Goal: Information Seeking & Learning: Learn about a topic

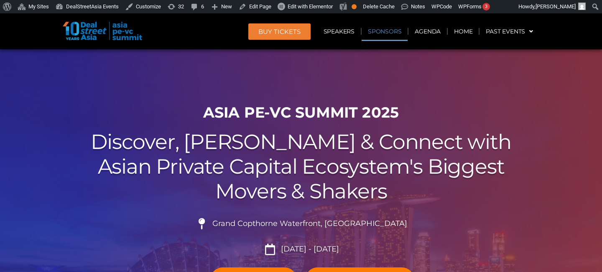
click at [378, 33] on link "Sponsors" at bounding box center [385, 31] width 46 height 19
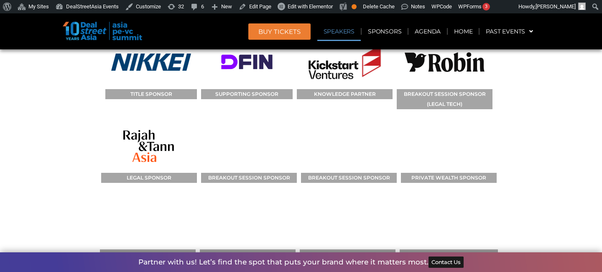
scroll to position [7770, 0]
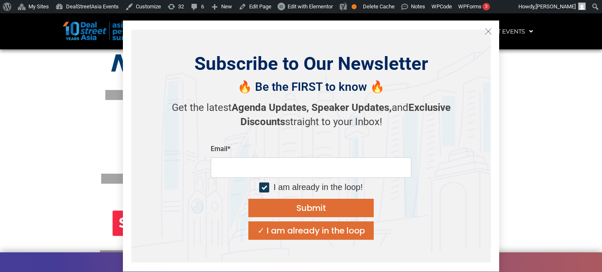
click at [489, 26] on button "Close" at bounding box center [487, 31] width 13 height 13
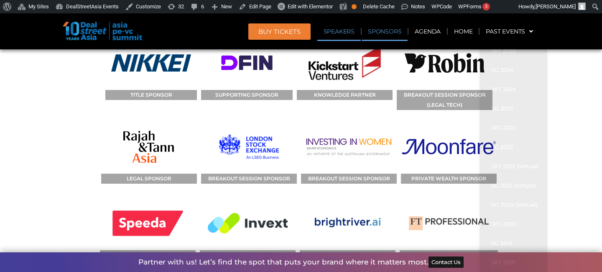
click at [586, 140] on section "SPONSORS TITLE SPONSOR SUPPORTING SPONSOR KNOWLEDGE PARTNER BREAKOUT SESSION SP…" at bounding box center [301, 199] width 602 height 448
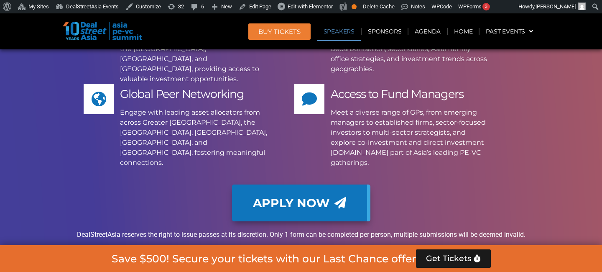
click at [333, 30] on link "Speakers" at bounding box center [338, 31] width 43 height 19
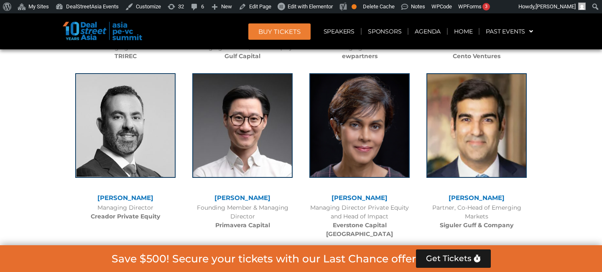
scroll to position [2431, 0]
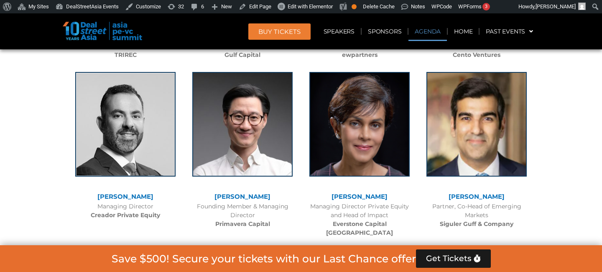
click at [433, 36] on link "Agenda" at bounding box center [427, 31] width 38 height 19
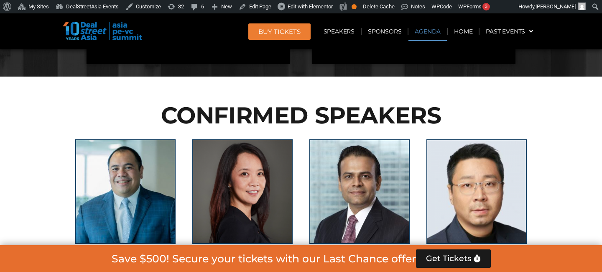
scroll to position [437, 0]
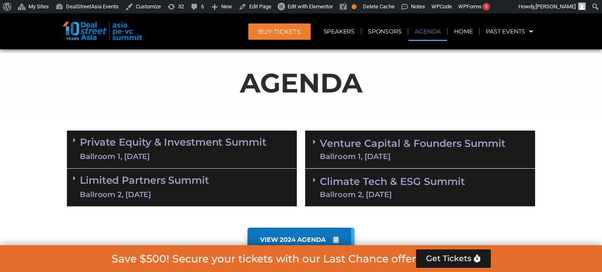
click at [258, 151] on div "Ballroom 1, [DATE]" at bounding box center [173, 156] width 186 height 10
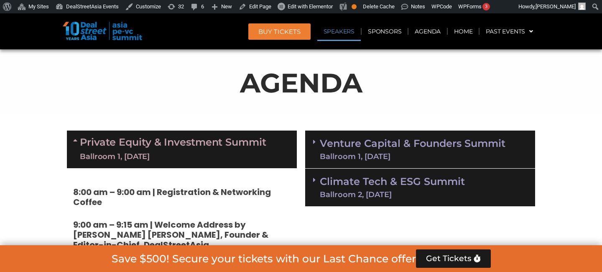
scroll to position [1422, 0]
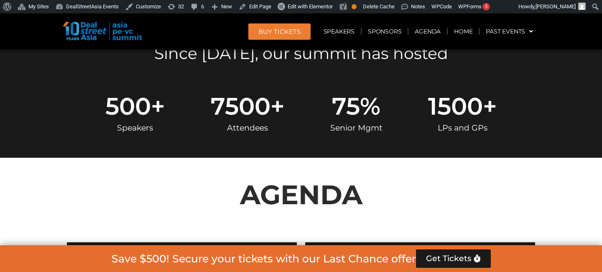
scroll to position [320, 0]
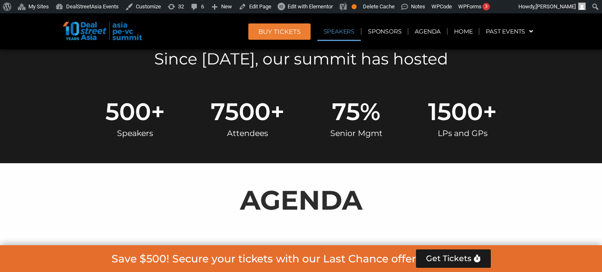
click at [348, 27] on link "Speakers" at bounding box center [338, 31] width 43 height 19
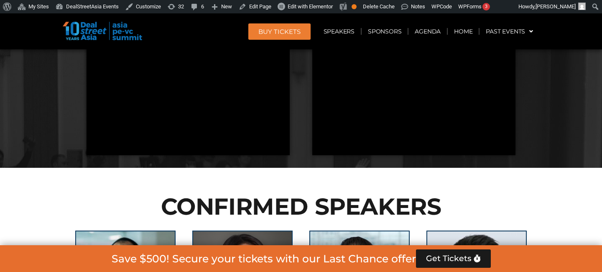
scroll to position [2142, 0]
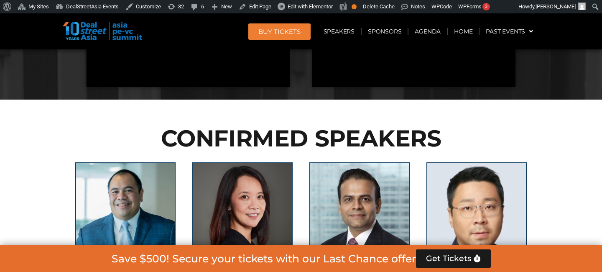
drag, startPoint x: 143, startPoint y: 165, endPoint x: 103, endPoint y: 165, distance: 39.7
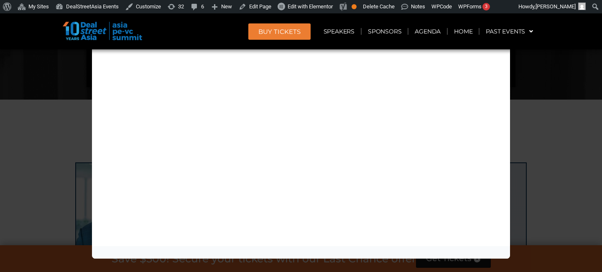
copy b "Danantara"
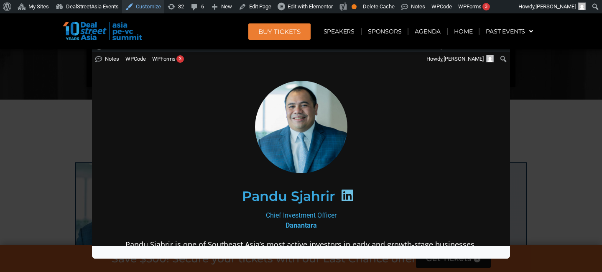
scroll to position [0, 0]
click at [544, 96] on div "Speaker Profile ×" at bounding box center [301, 136] width 602 height 272
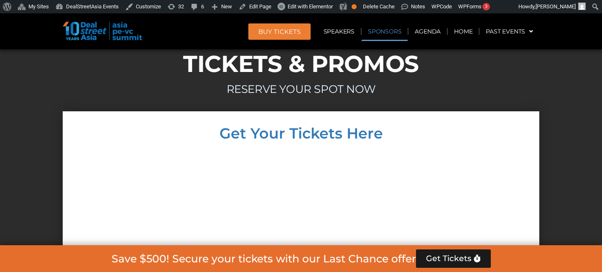
scroll to position [7769, 0]
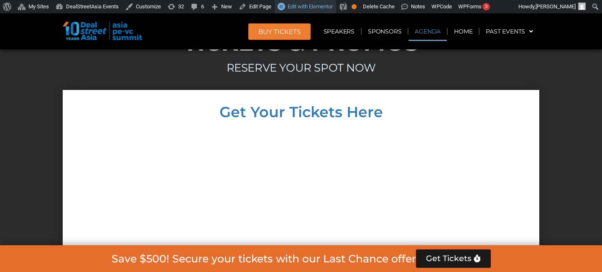
scroll to position [473, 0]
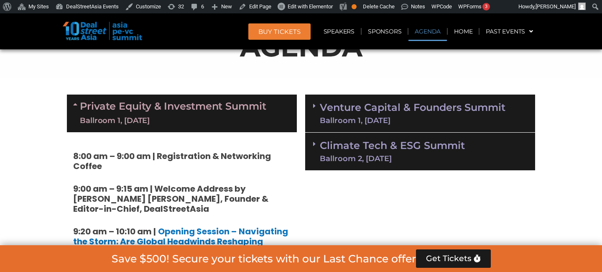
click at [122, 108] on link "Private Equity & Investment Summit Ballroom 1, [DATE]" at bounding box center [173, 113] width 186 height 25
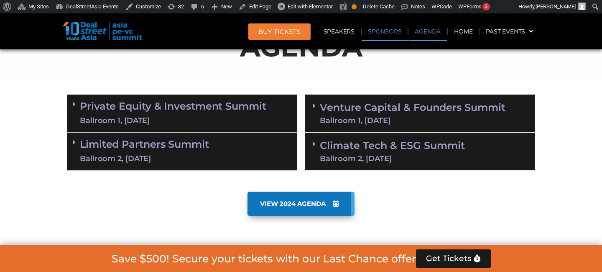
click at [388, 31] on link "Sponsors" at bounding box center [385, 31] width 46 height 19
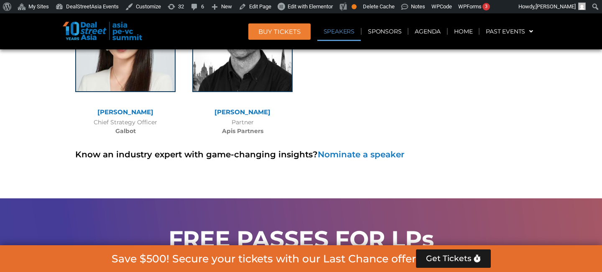
click at [346, 26] on link "Speakers" at bounding box center [338, 31] width 43 height 19
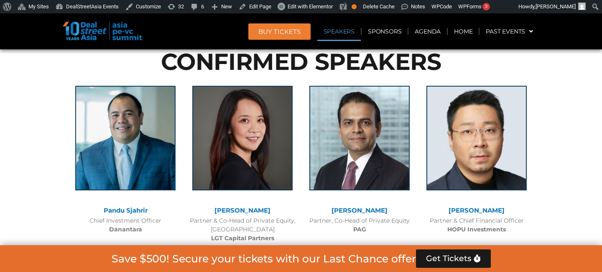
scroll to position [2484, 0]
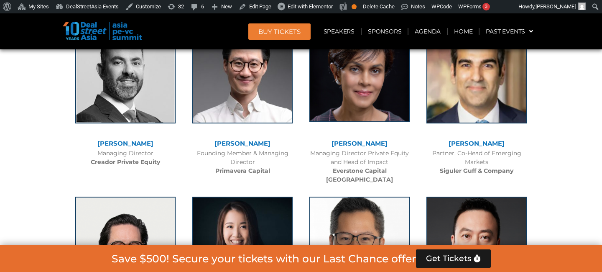
click at [363, 90] on img at bounding box center [359, 70] width 100 height 104
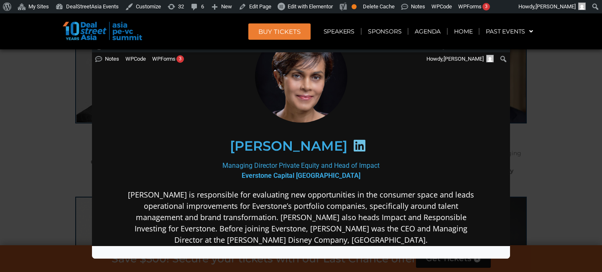
scroll to position [52, 0]
